Goal: Task Accomplishment & Management: Manage account settings

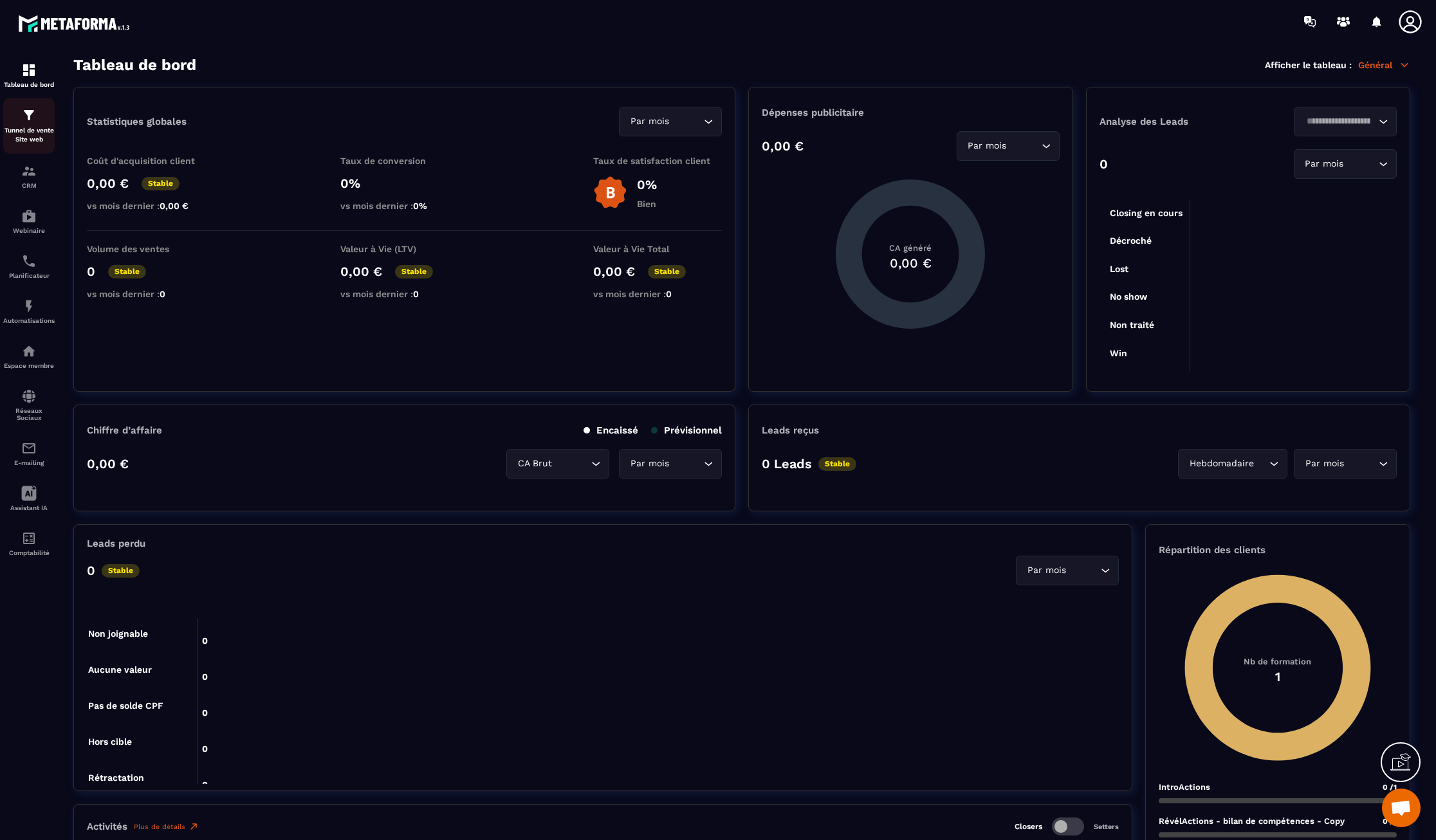
click at [28, 126] on p "Tunnel de vente Site web" at bounding box center [29, 135] width 52 height 18
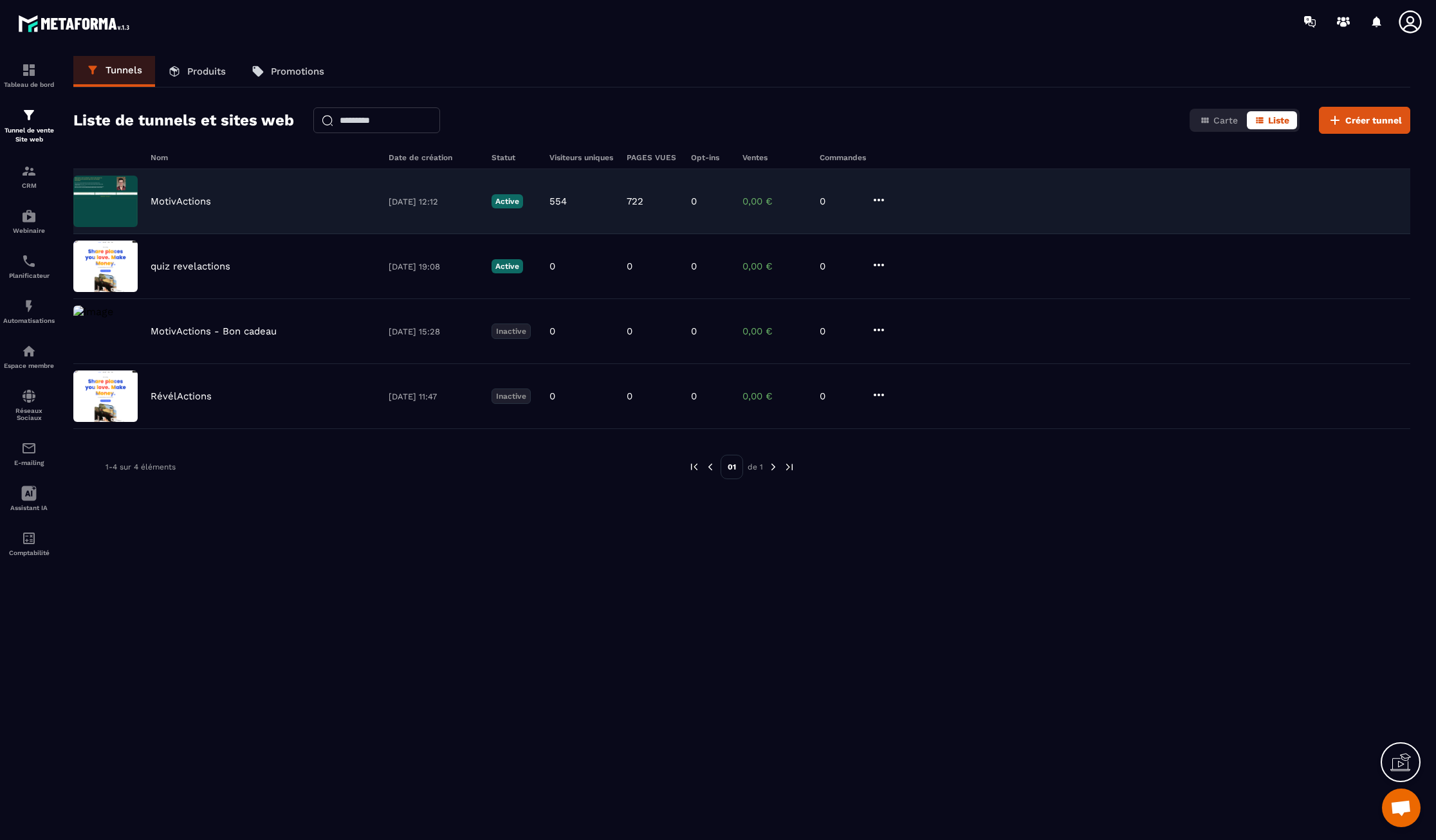
click at [247, 172] on div "MotivActions [DATE] 12:12 Active 554 722 0 0,00 € 0" at bounding box center [742, 201] width 1337 height 65
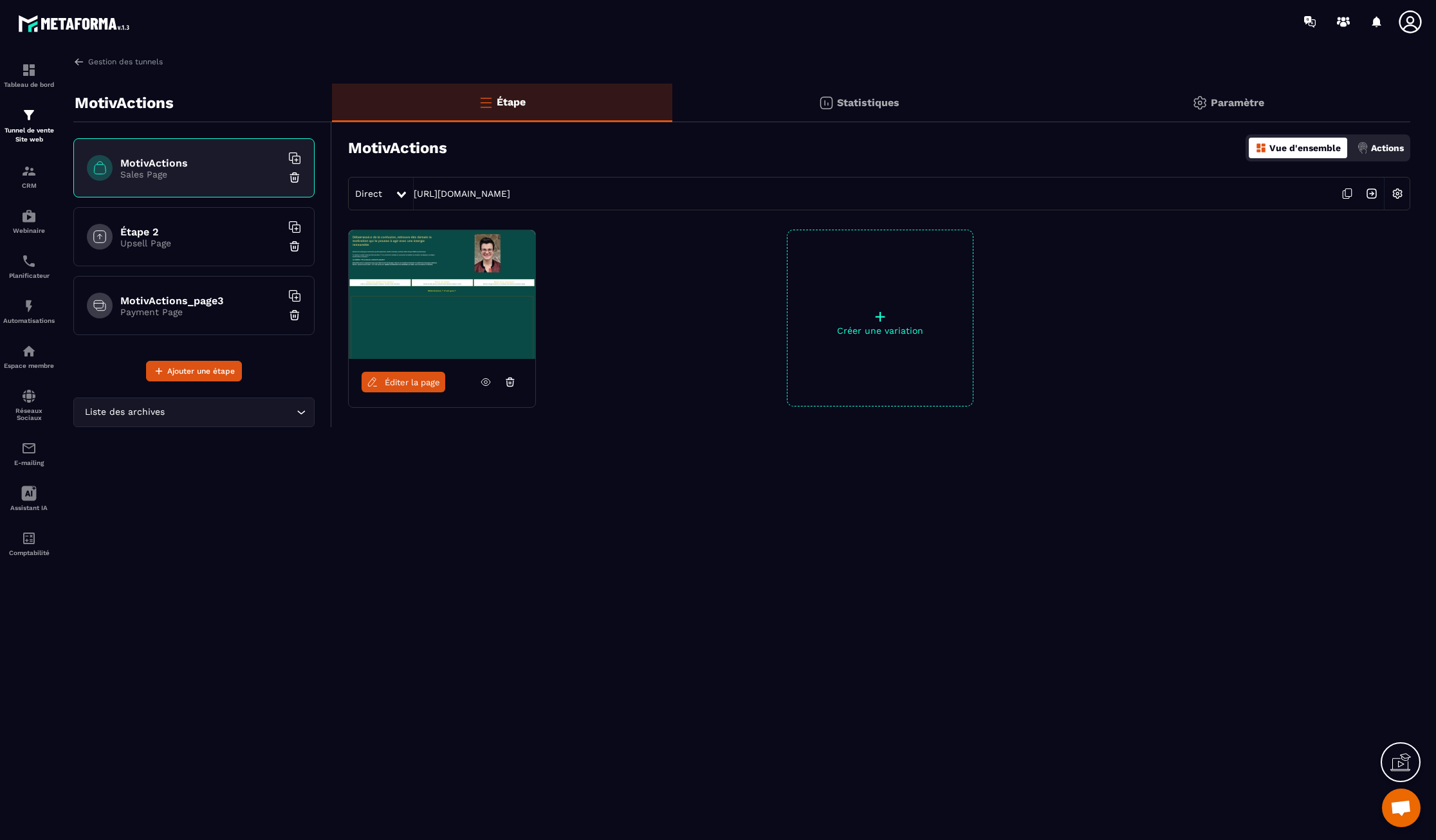
click at [872, 104] on p "Statistiques" at bounding box center [868, 103] width 63 height 13
